Goal: Information Seeking & Learning: Learn about a topic

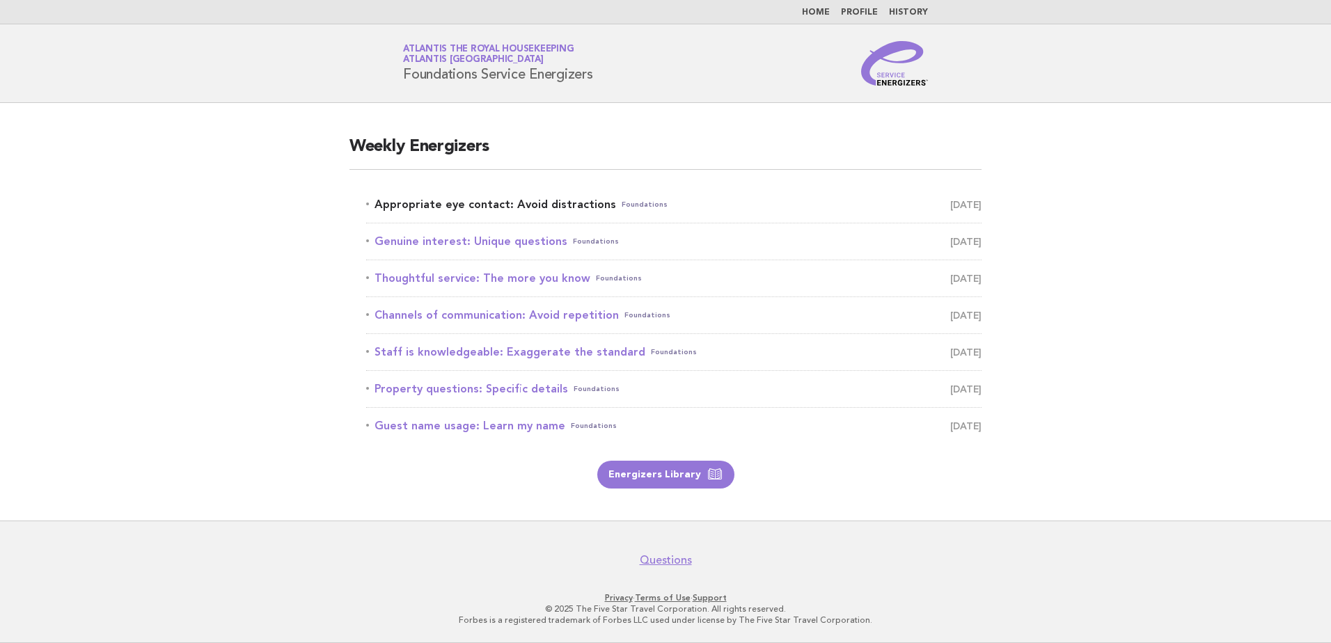
click at [540, 204] on link "Appropriate eye contact: Avoid distractions Foundations September 22" at bounding box center [674, 204] width 616 height 19
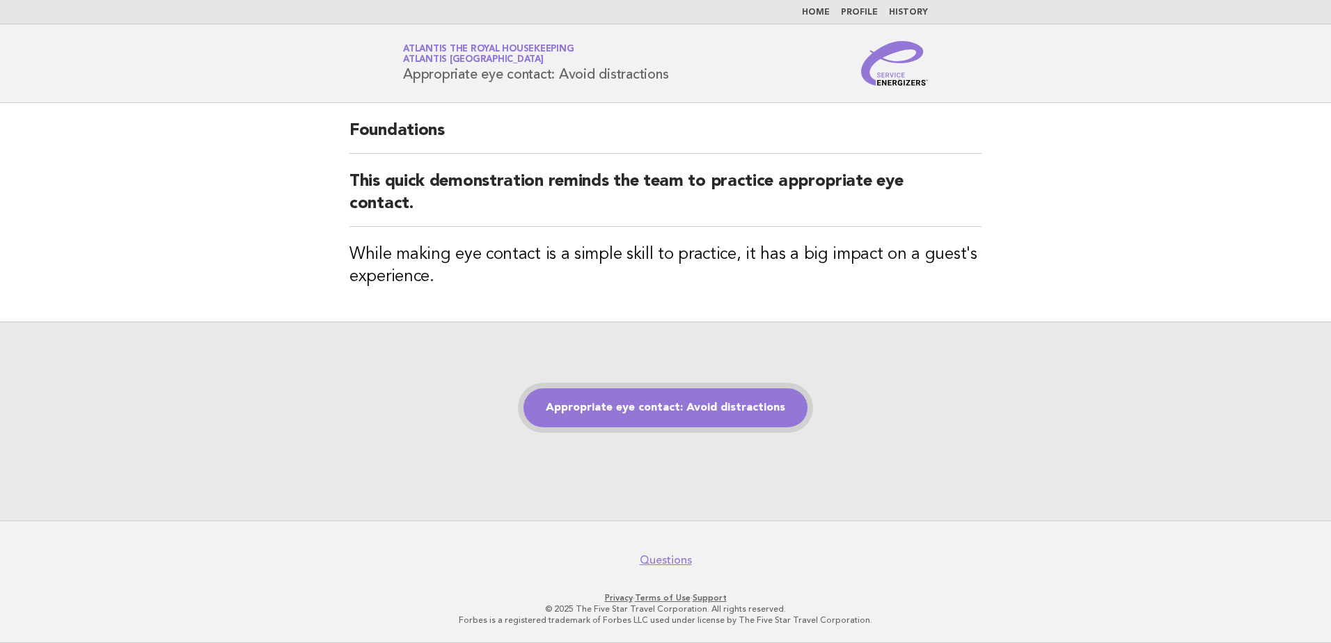
click at [646, 405] on link "Appropriate eye contact: Avoid distractions" at bounding box center [666, 408] width 284 height 39
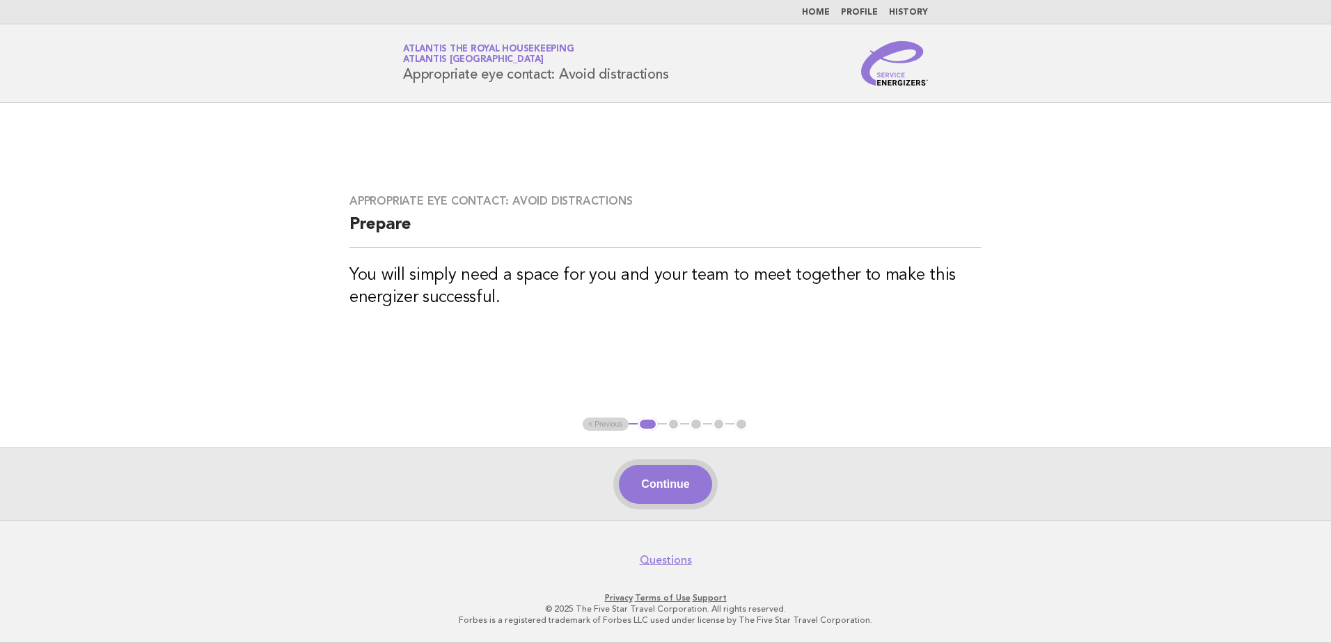
click at [671, 480] on button "Continue" at bounding box center [665, 484] width 93 height 39
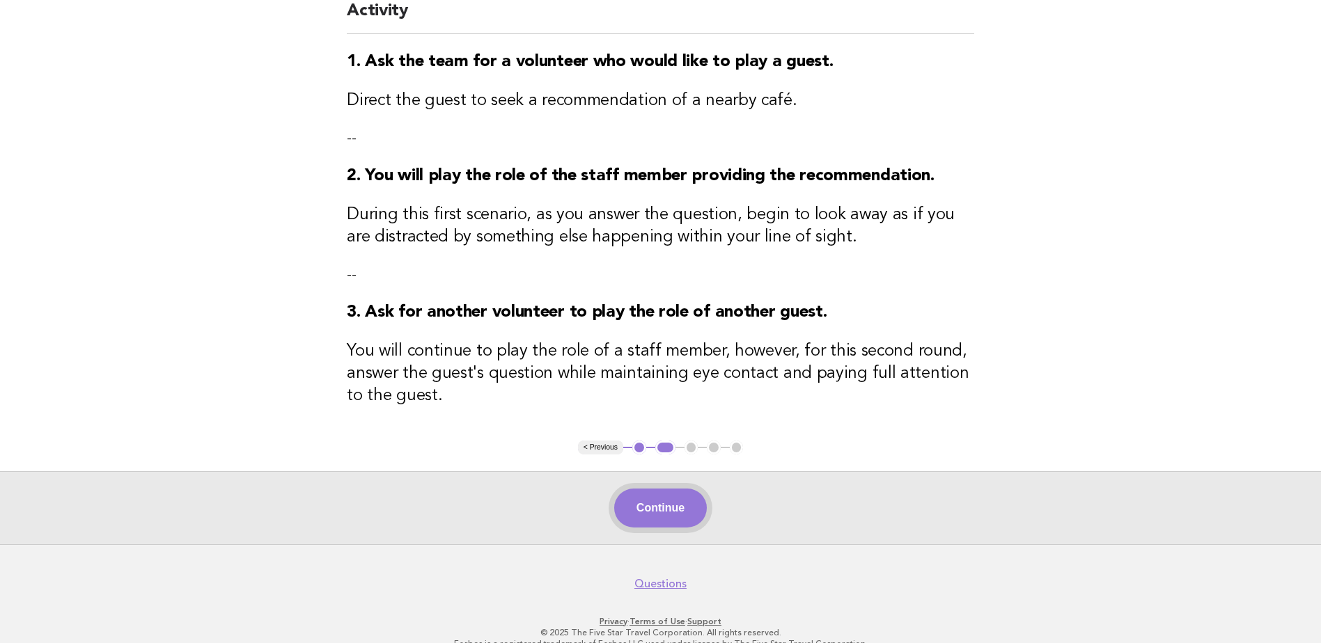
click at [659, 511] on button "Continue" at bounding box center [660, 508] width 93 height 39
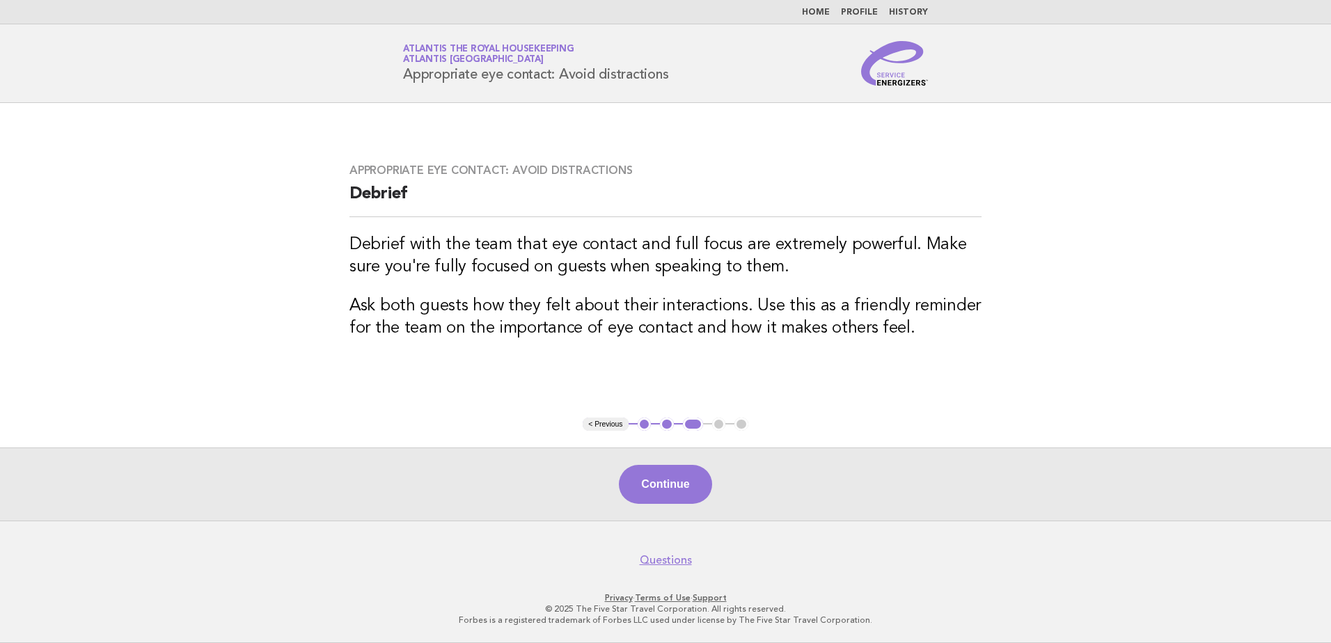
click at [820, 14] on link "Home" at bounding box center [816, 12] width 28 height 8
